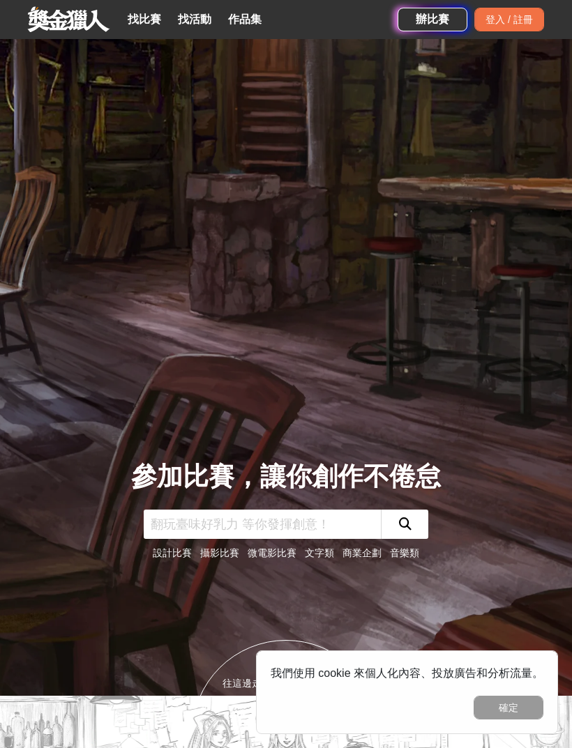
scroll to position [133, 0]
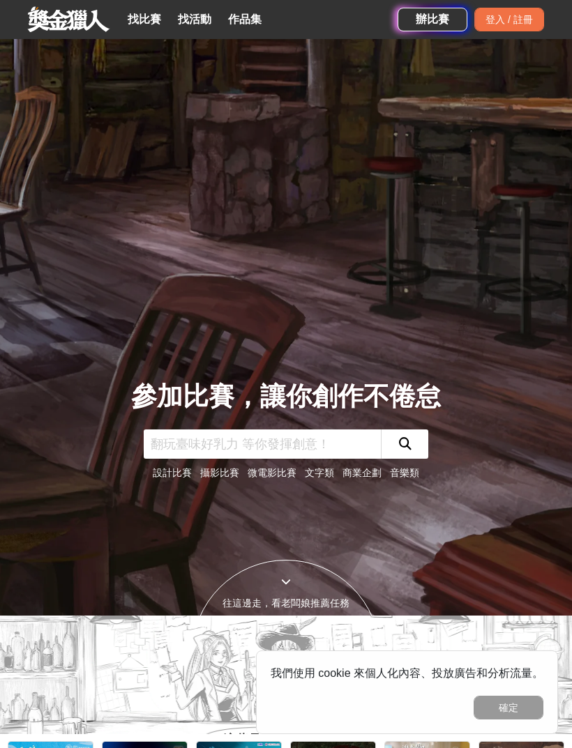
click at [210, 478] on link "攝影比賽" at bounding box center [219, 472] width 39 height 11
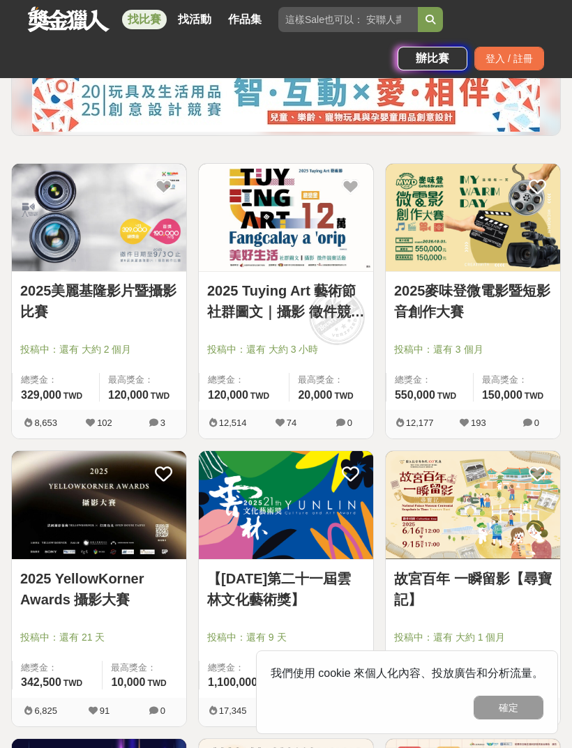
scroll to position [201, 0]
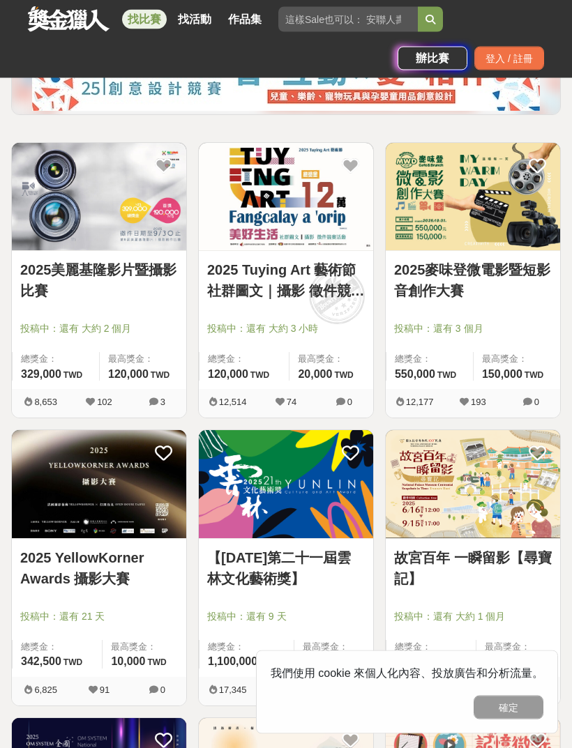
click at [146, 573] on link "2025 YellowKorner Awards 攝影大賽" at bounding box center [99, 569] width 158 height 42
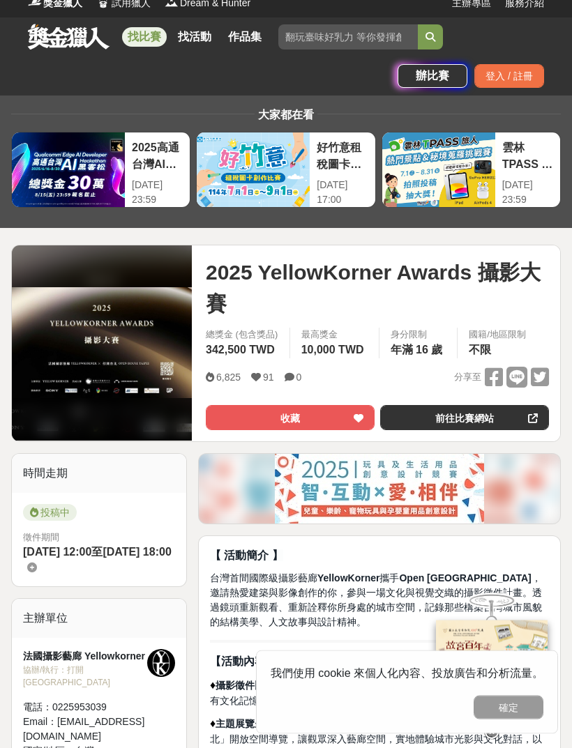
scroll to position [3, 0]
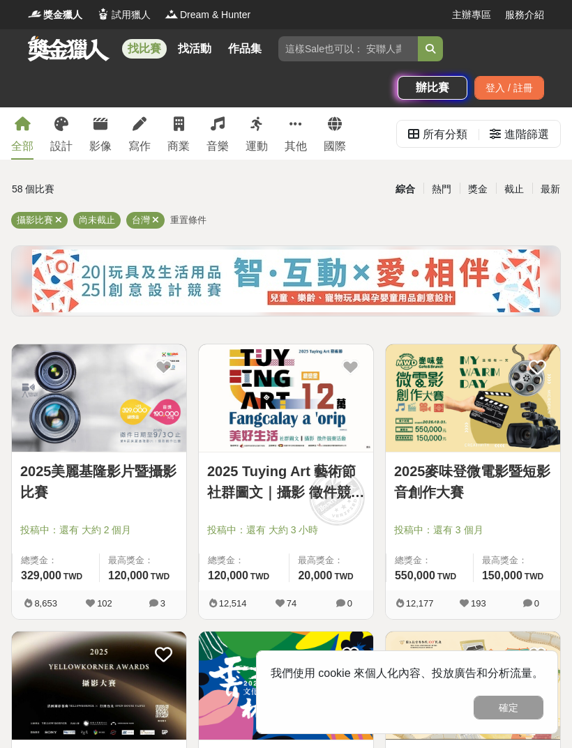
click at [20, 146] on div "全部" at bounding box center [22, 146] width 22 height 17
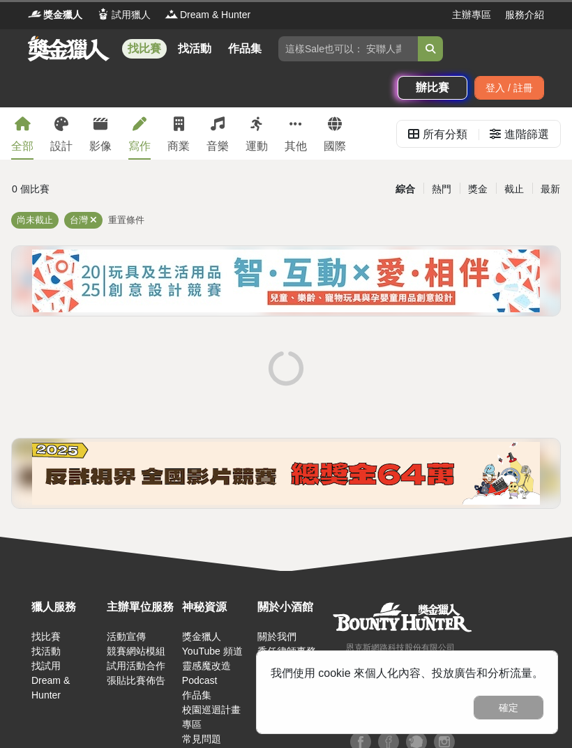
click at [135, 137] on link "寫作" at bounding box center [139, 133] width 22 height 52
